Goal: Information Seeking & Learning: Learn about a topic

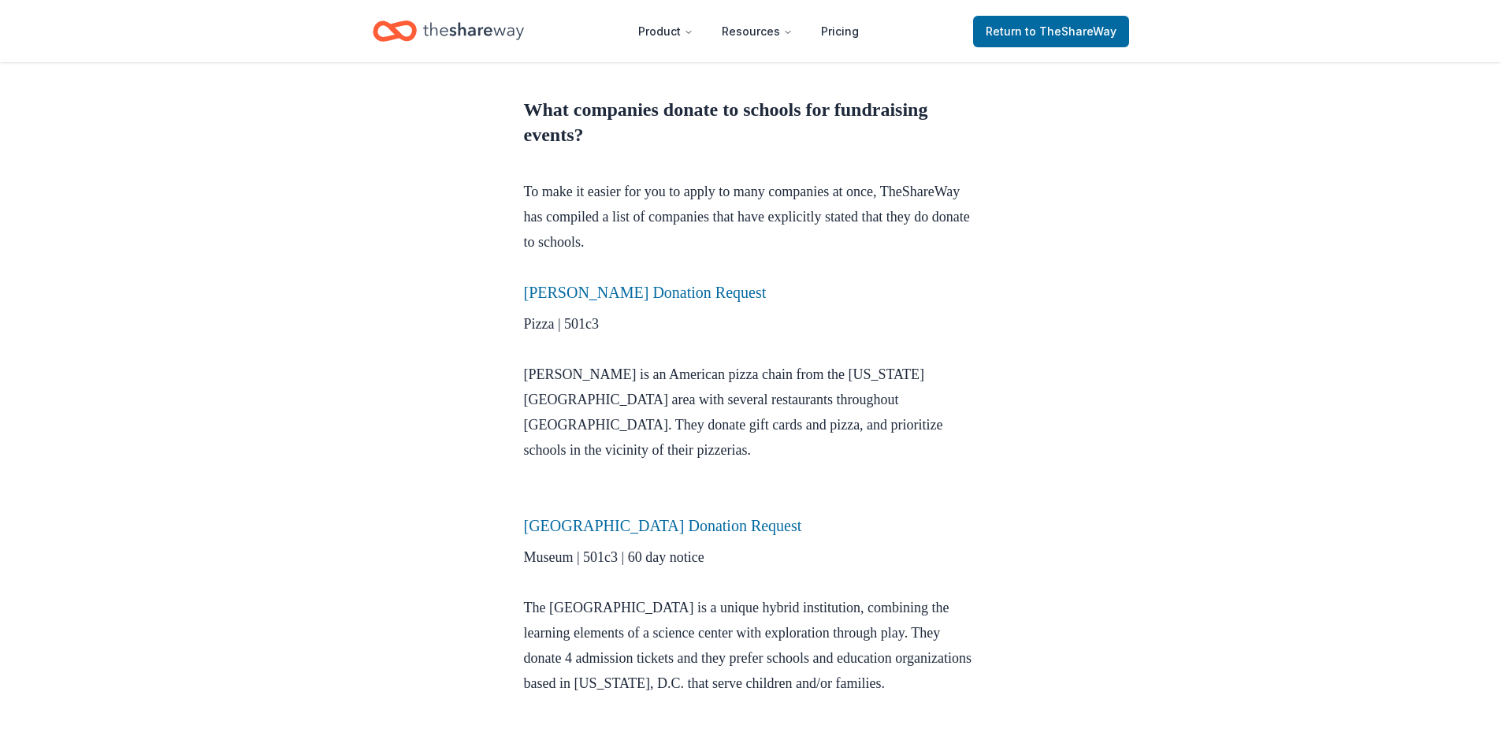
scroll to position [1655, 0]
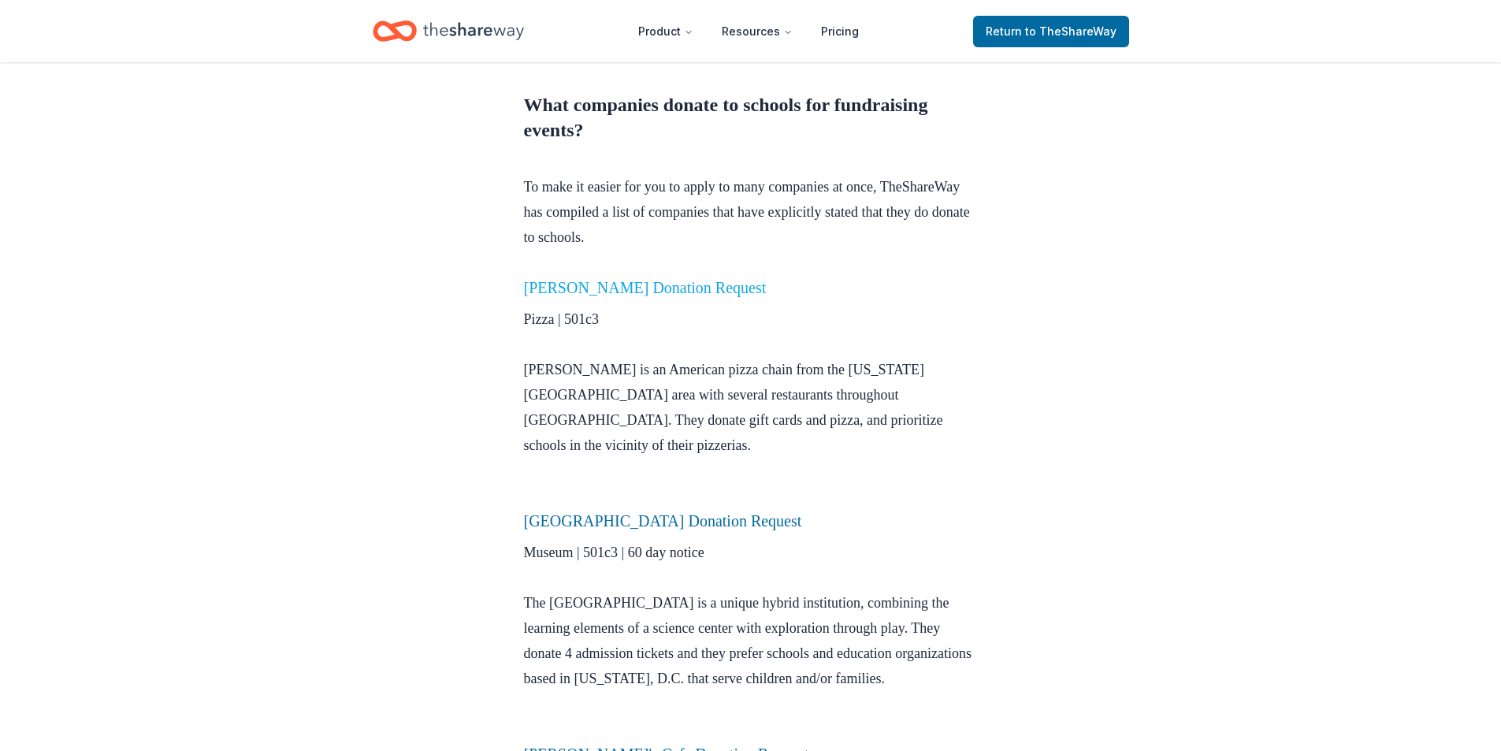
click at [601, 279] on link "Grimaldi's Donation Request" at bounding box center [645, 287] width 243 height 17
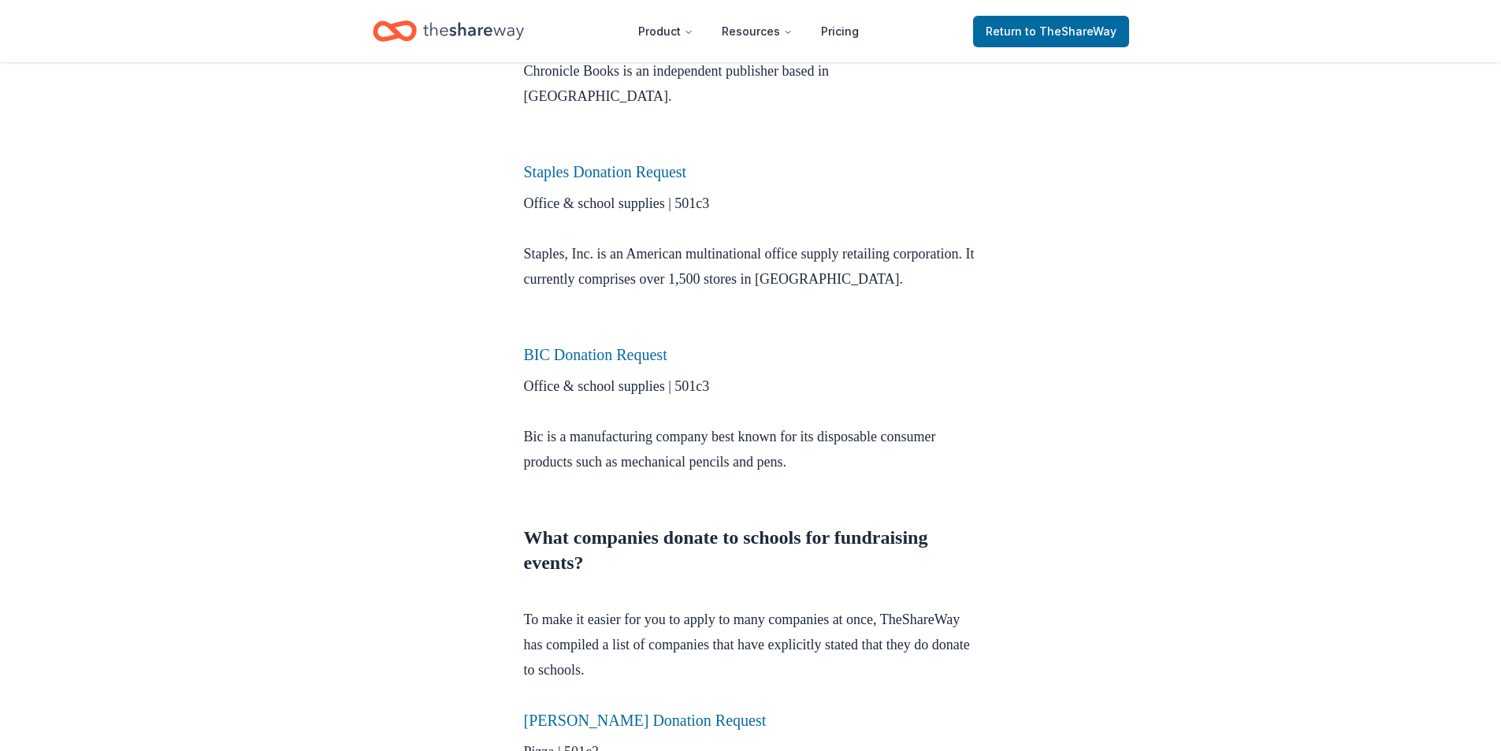
scroll to position [1182, 0]
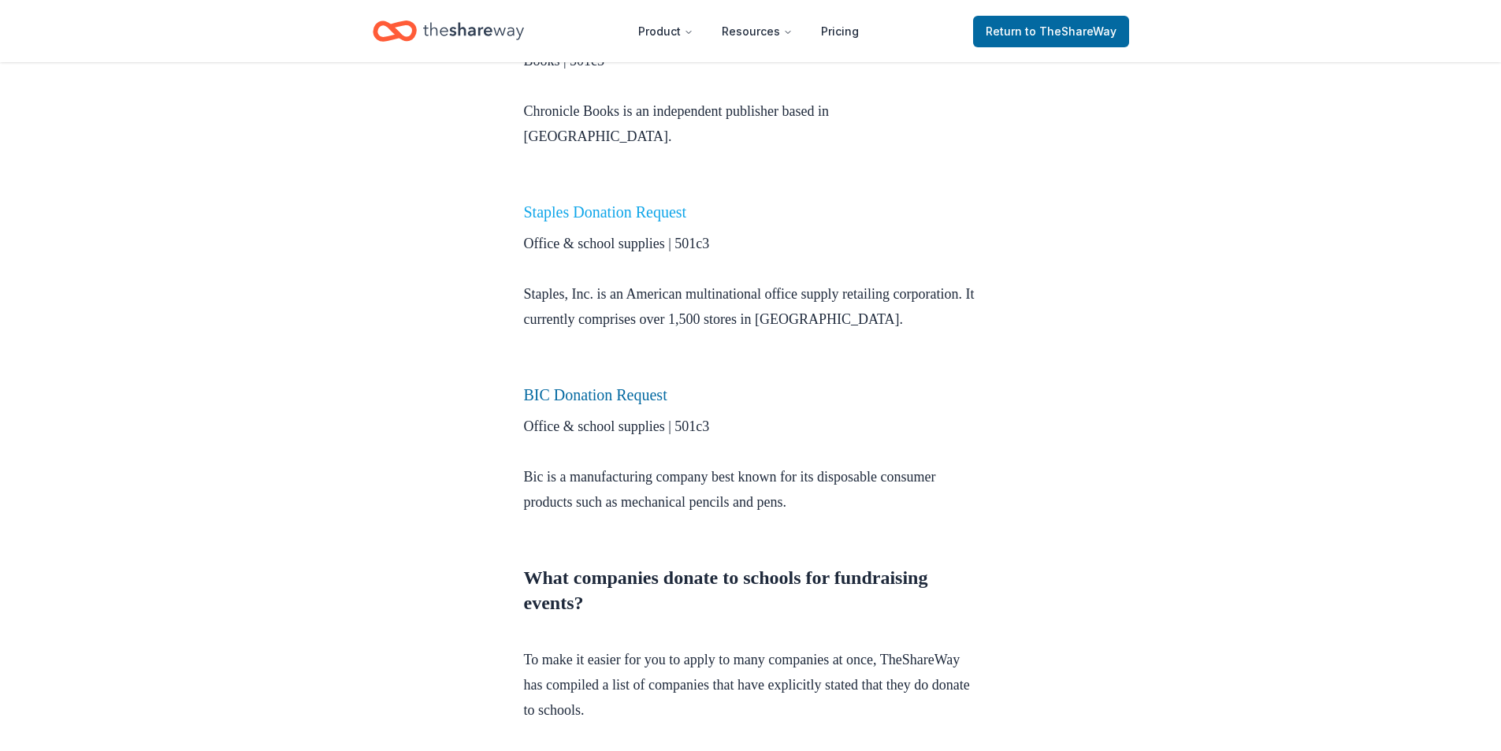
click at [582, 203] on link "Staples Donation Request" at bounding box center [605, 211] width 163 height 17
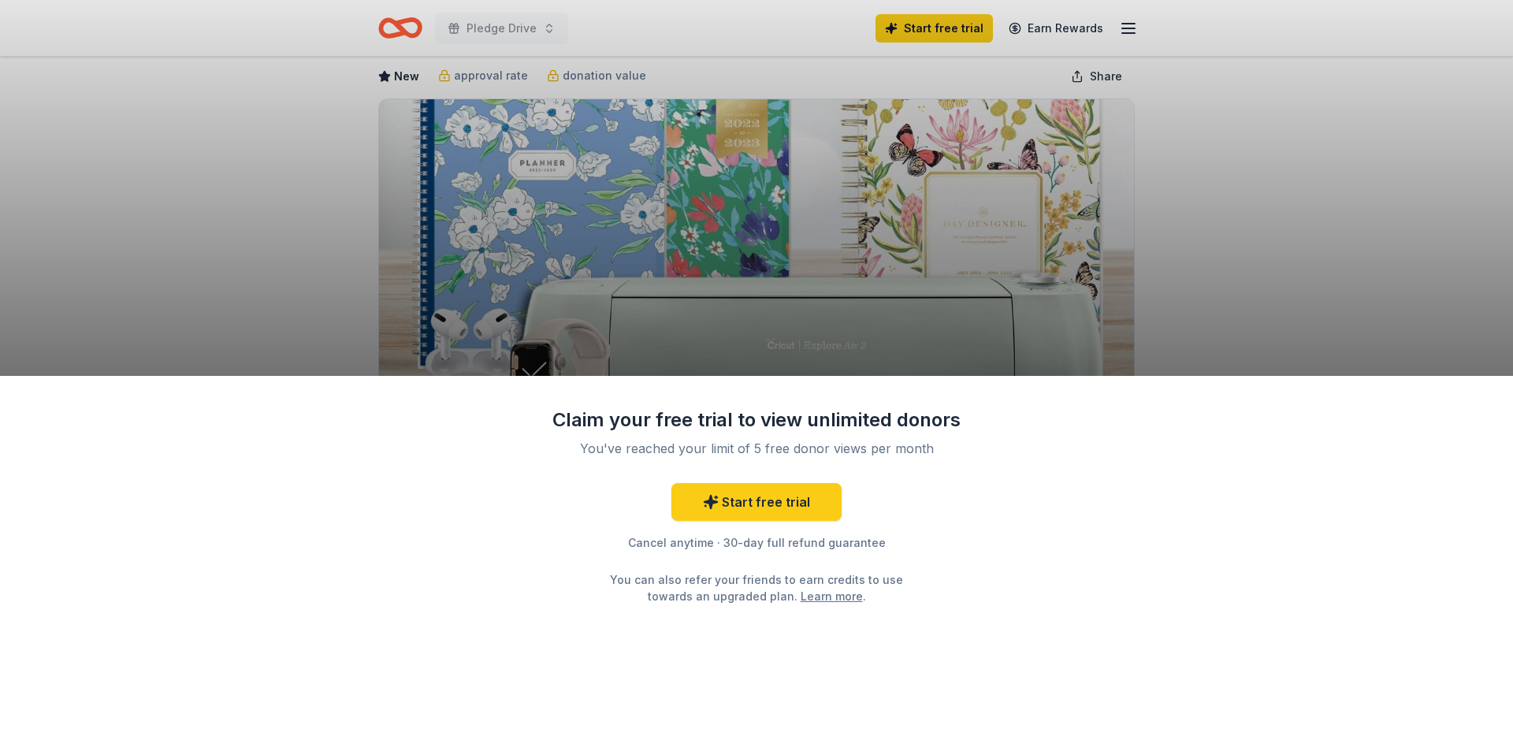
scroll to position [79, 0]
click at [1328, 205] on div "Claim your free trial to view unlimited donors You've reached your limit of 5 f…" at bounding box center [756, 375] width 1513 height 751
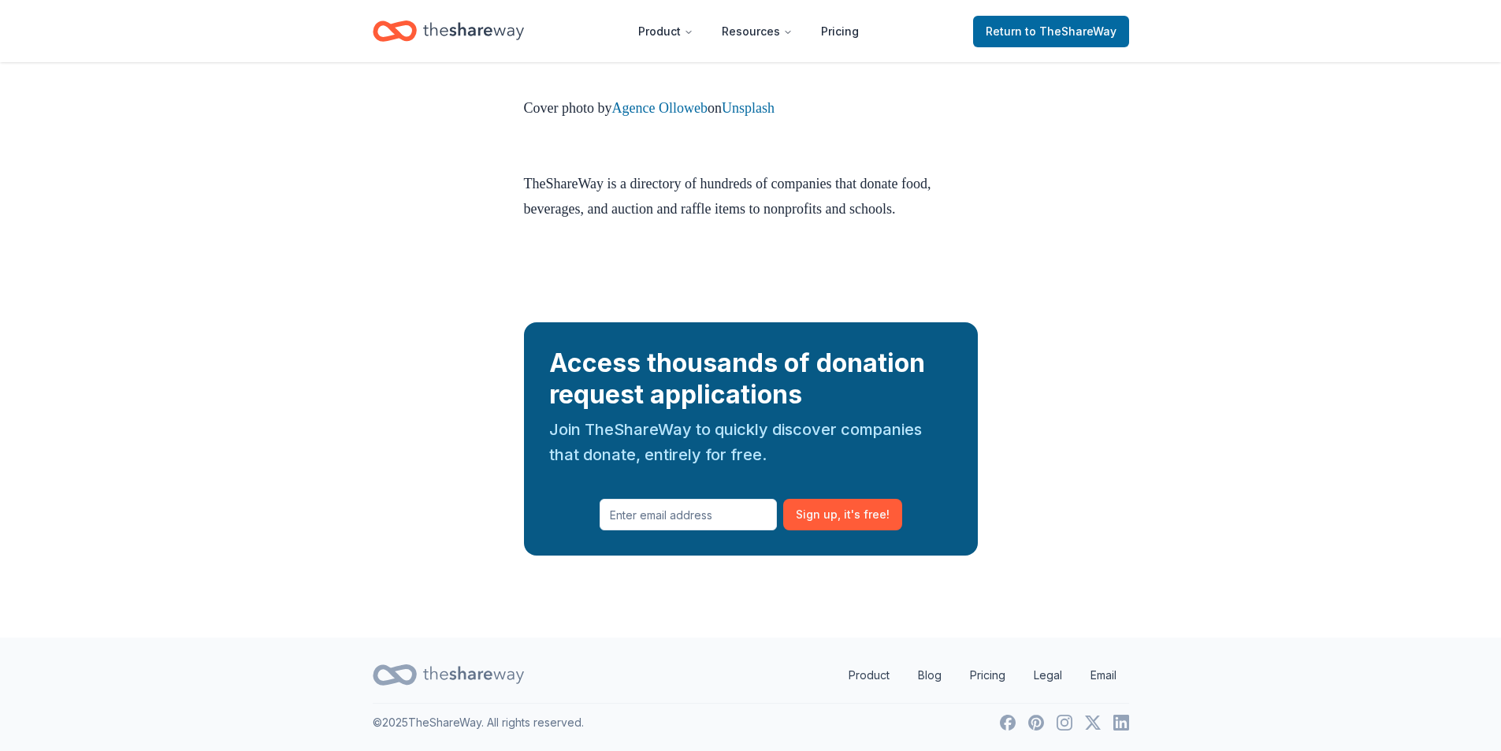
scroll to position [5567, 0]
